Goal: Navigation & Orientation: Find specific page/section

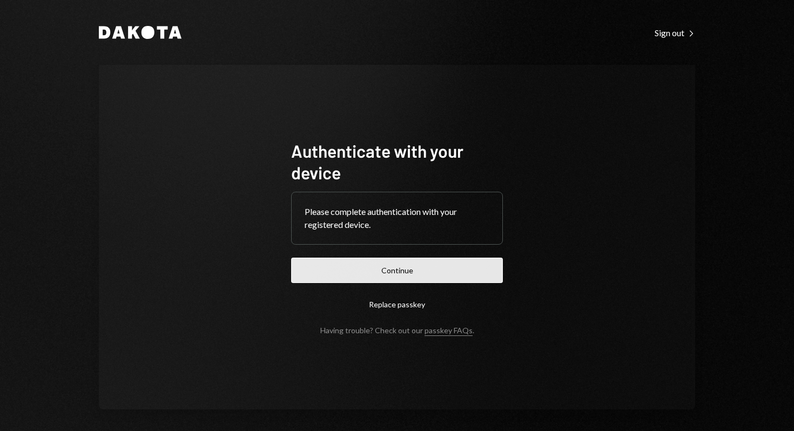
click at [380, 271] on button "Continue" at bounding box center [397, 270] width 212 height 25
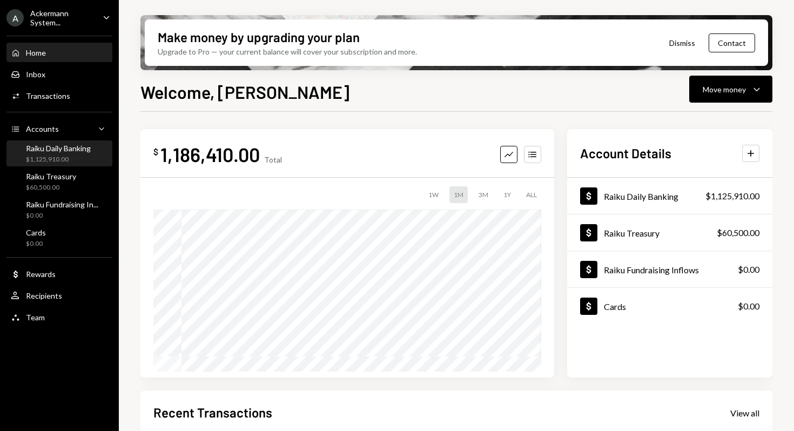
click at [56, 156] on div "$1,125,910.00" at bounding box center [58, 159] width 65 height 9
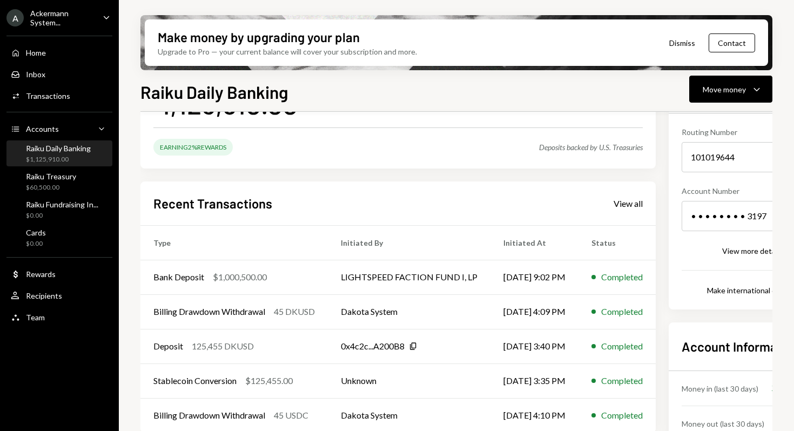
scroll to position [105, 0]
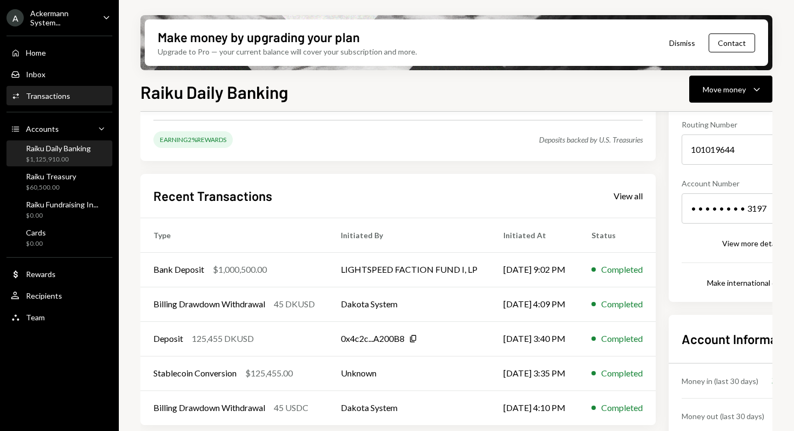
click at [45, 99] on div "Transactions" at bounding box center [48, 95] width 44 height 9
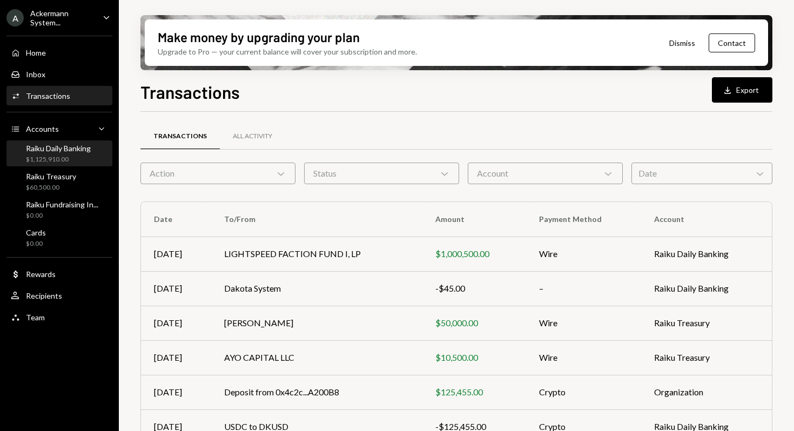
click at [52, 149] on div "Raiku Daily Banking" at bounding box center [58, 148] width 65 height 9
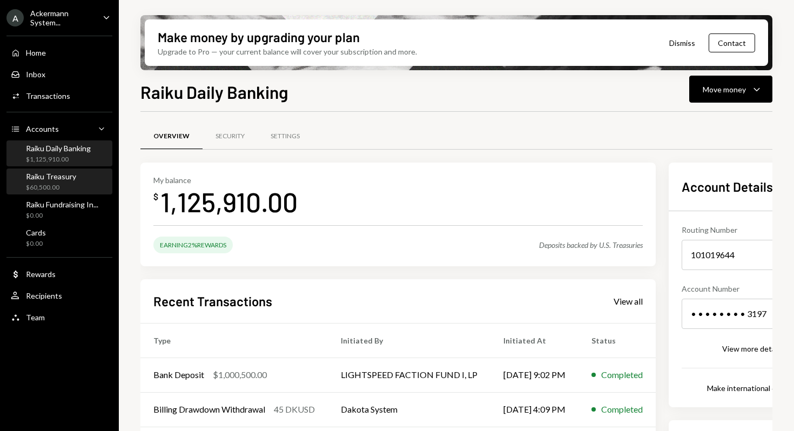
click at [58, 182] on div "Raiku Treasury $60,500.00" at bounding box center [51, 182] width 50 height 21
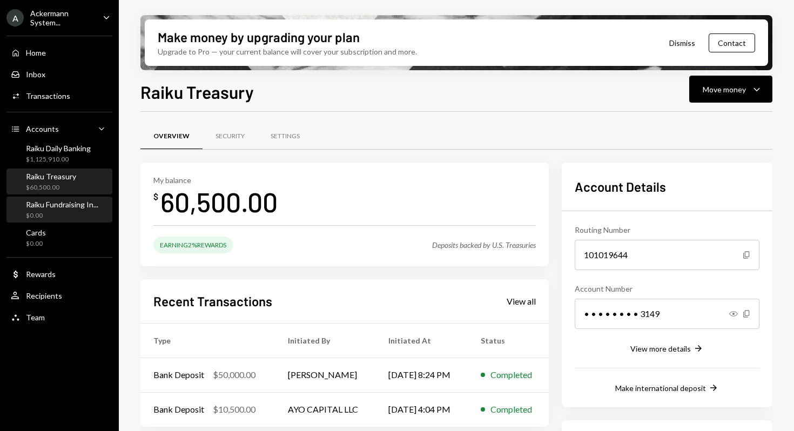
click at [69, 208] on div "Raiku Fundraising In..." at bounding box center [62, 204] width 72 height 9
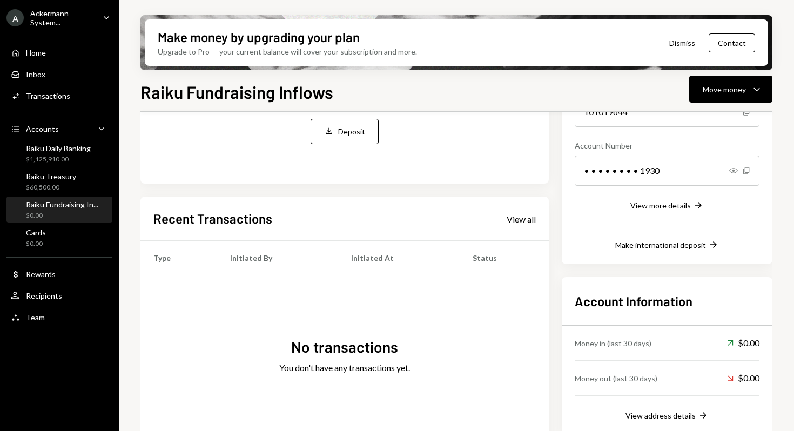
scroll to position [170, 0]
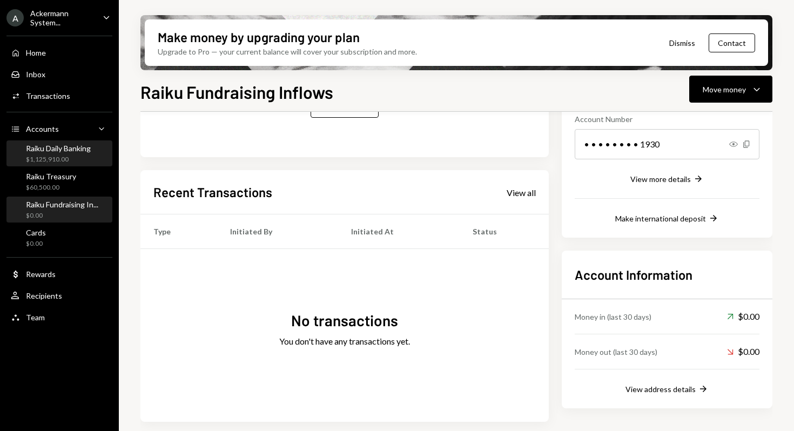
click at [48, 144] on div "Raiku Daily Banking" at bounding box center [58, 148] width 65 height 9
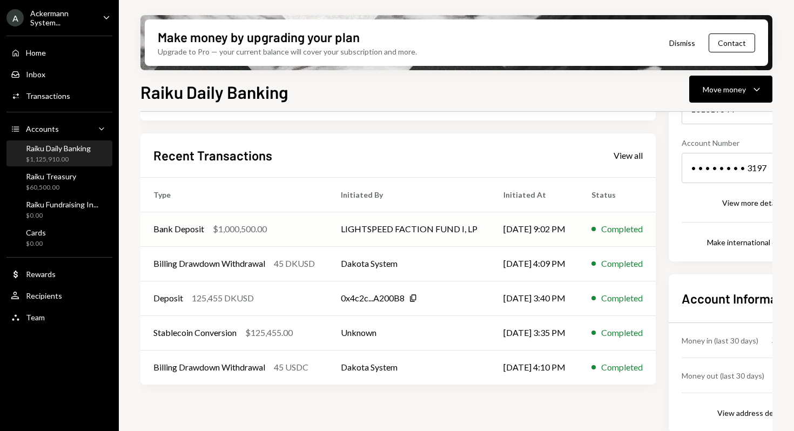
scroll to position [156, 0]
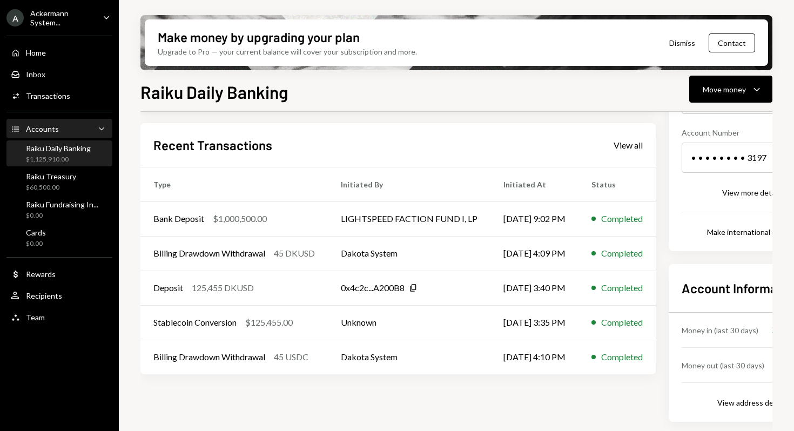
click at [52, 129] on div "Accounts" at bounding box center [42, 128] width 33 height 9
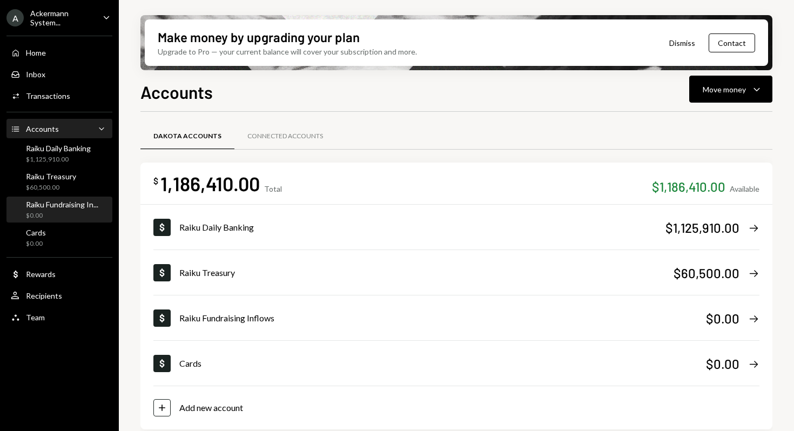
click at [50, 213] on div "$0.00" at bounding box center [62, 215] width 72 height 9
